Goal: Task Accomplishment & Management: Use online tool/utility

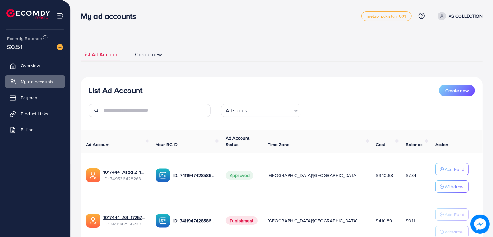
click at [38, 115] on span "Product Links" at bounding box center [35, 114] width 28 height 6
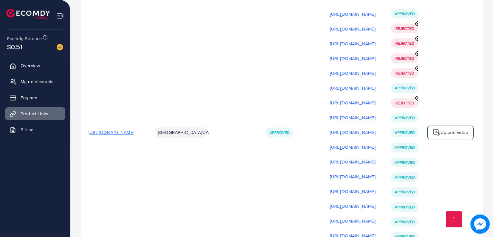
scroll to position [1332, 0]
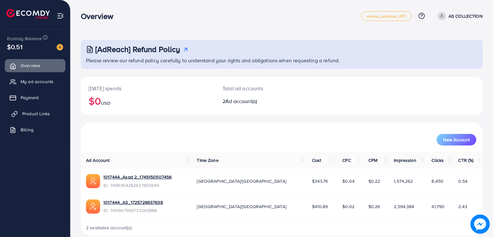
click at [30, 113] on span "Product Links" at bounding box center [36, 114] width 28 height 6
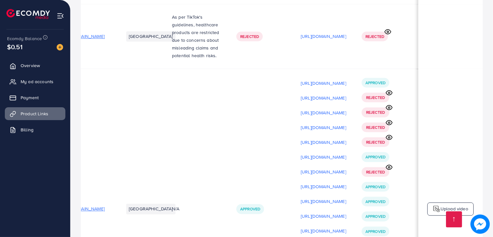
scroll to position [1232, 0]
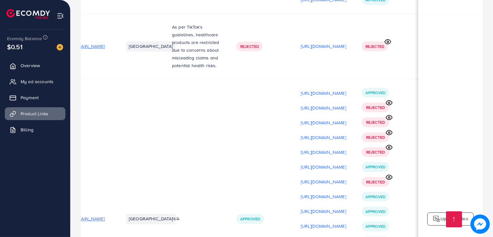
click at [438, 216] on img at bounding box center [436, 220] width 8 height 8
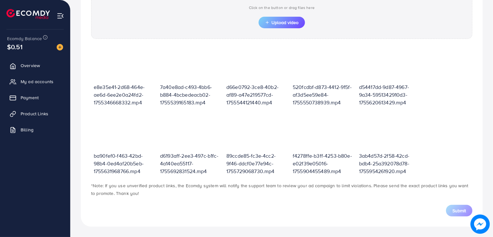
scroll to position [223, 0]
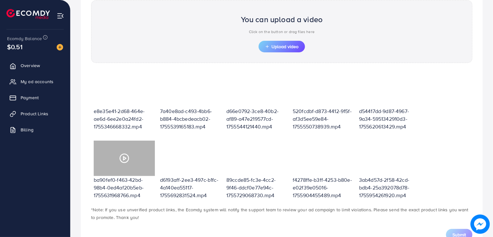
click at [126, 158] on polygon at bounding box center [124, 159] width 3 height 4
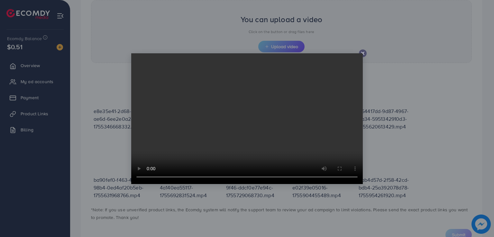
click at [363, 55] on icon at bounding box center [362, 53] width 5 height 5
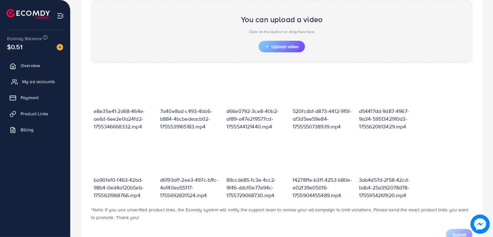
click at [37, 79] on span "My ad accounts" at bounding box center [38, 82] width 33 height 6
